Goal: Check status

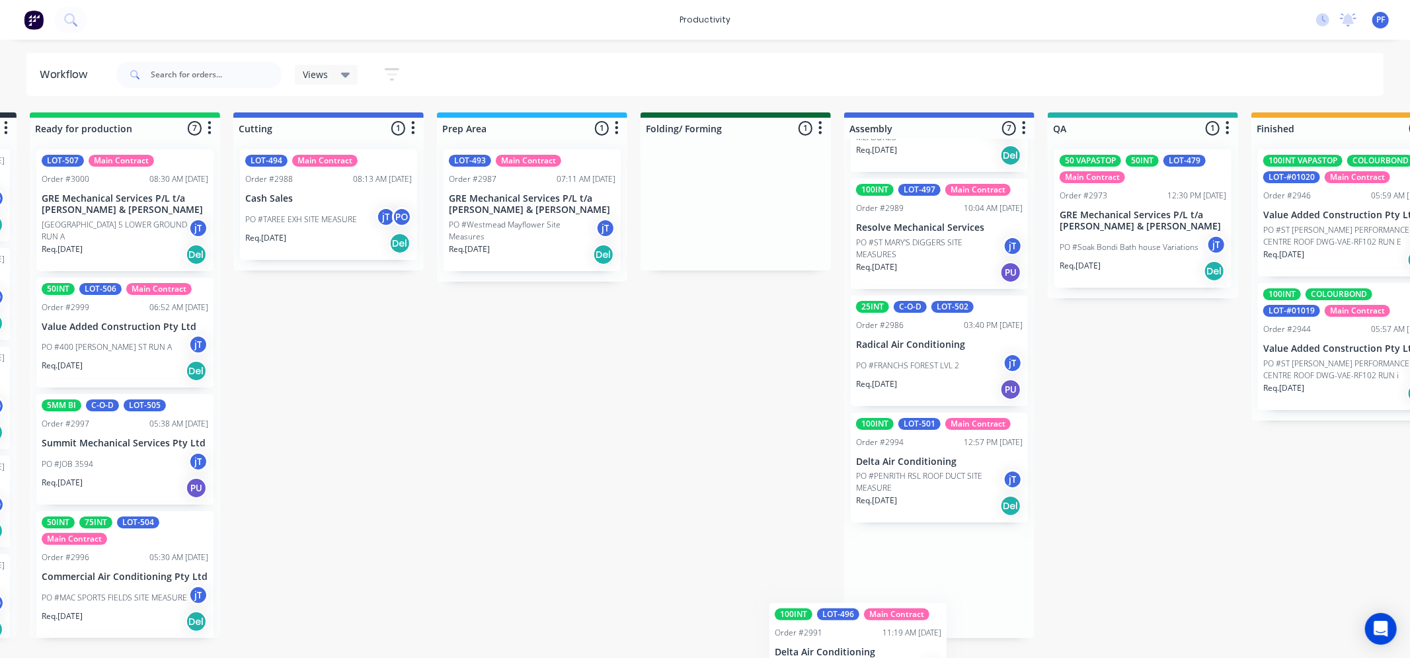
scroll to position [450, 0]
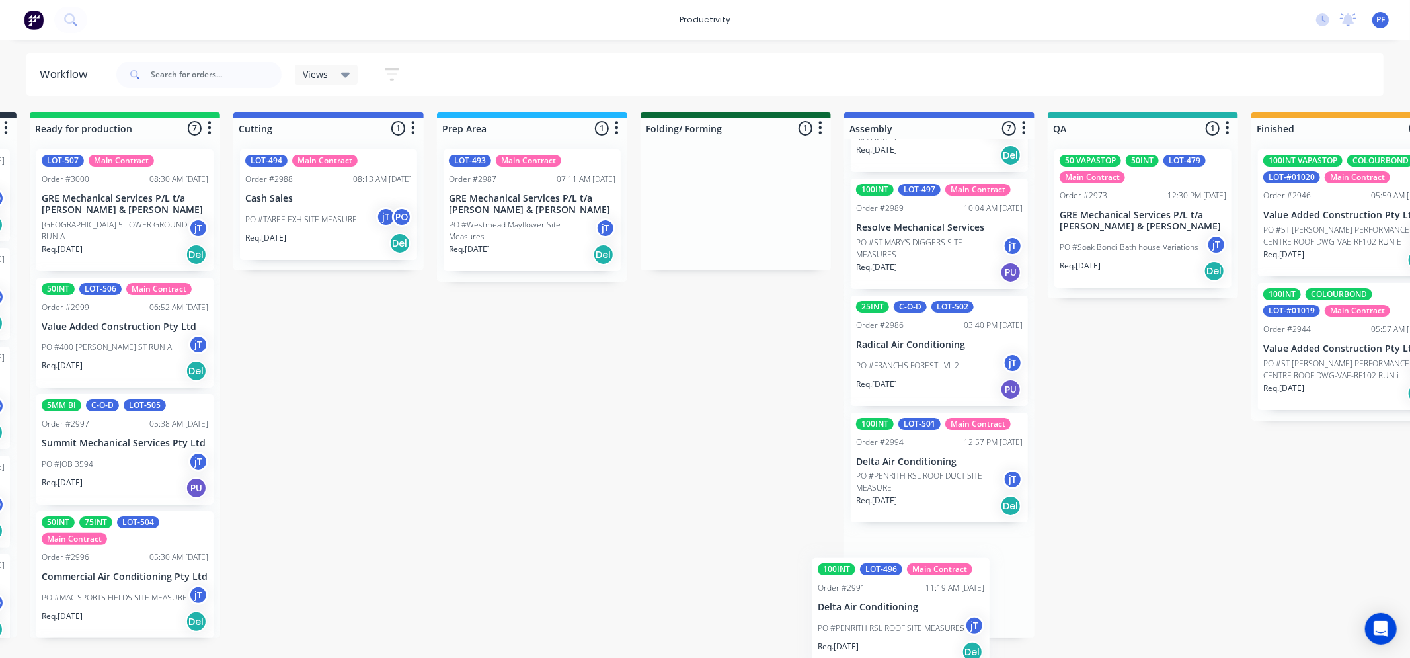
drag, startPoint x: 937, startPoint y: 221, endPoint x: 927, endPoint y: 608, distance: 386.9
click at [927, 608] on div "Submitted 36 Order #240 10:47 AM [DATE] Retro Air PO #Freshwater Apts PO Req. […" at bounding box center [1082, 375] width 2588 height 526
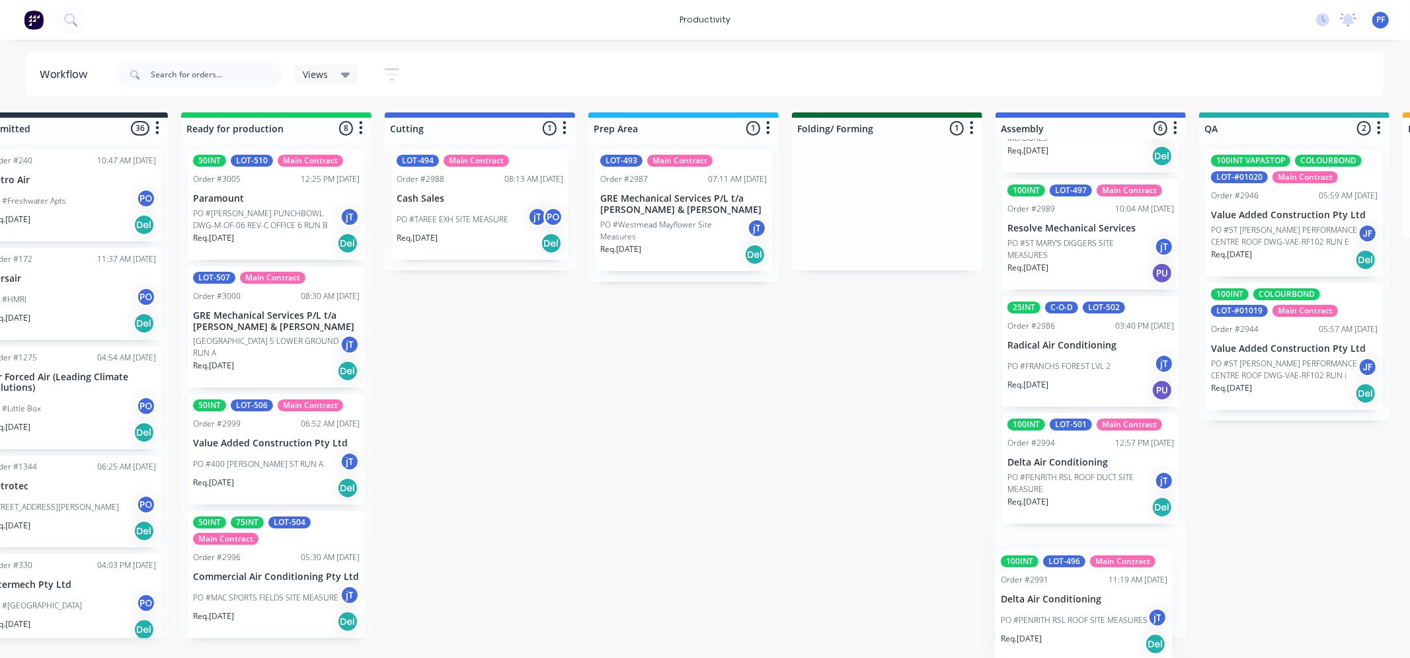
scroll to position [0, 56]
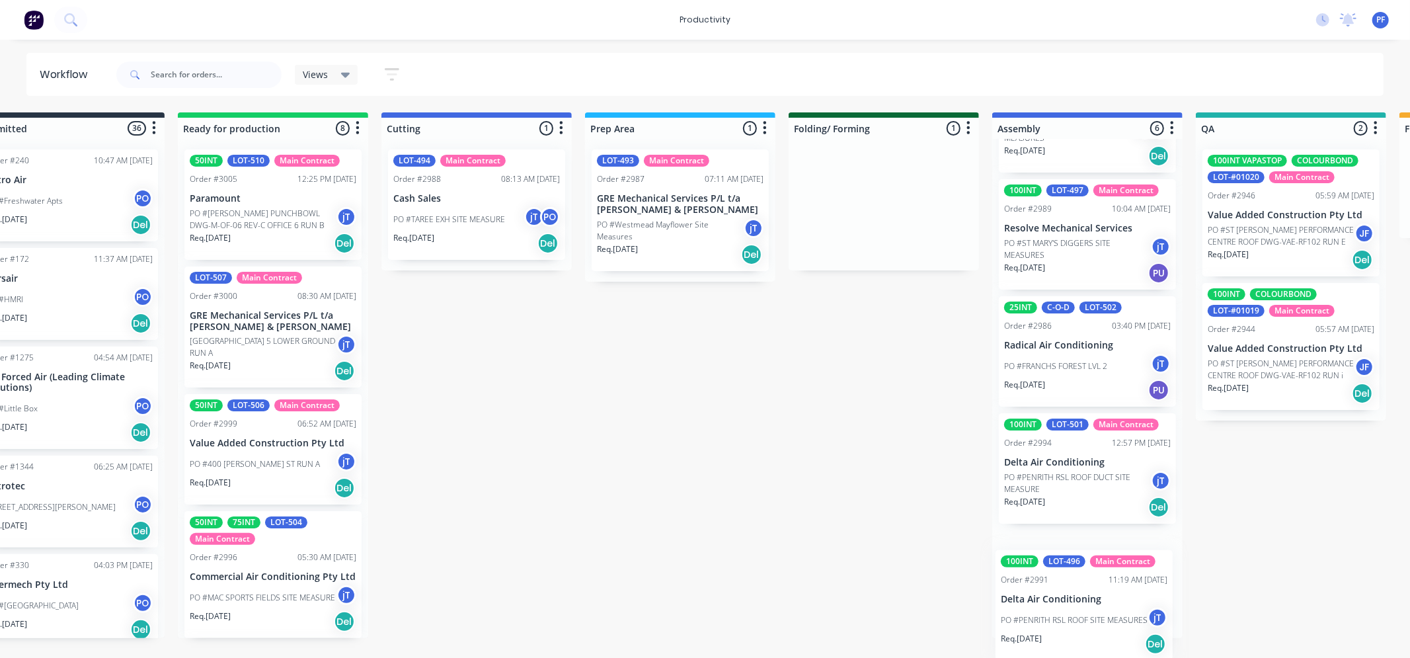
drag, startPoint x: 903, startPoint y: 226, endPoint x: 973, endPoint y: 620, distance: 400.1
click at [1055, 621] on div "Submitted 36 Order #240 10:47 AM 24/09/24 Retro Air PO #Freshwater Apts PO Req.…" at bounding box center [1230, 375] width 2588 height 526
